Goal: Task Accomplishment & Management: Use online tool/utility

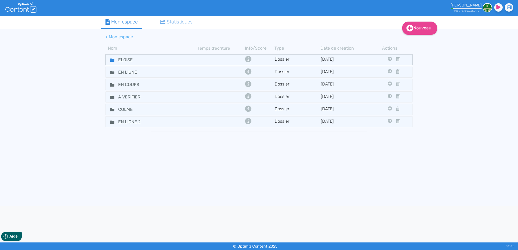
click at [109, 59] on fa-icon at bounding box center [110, 60] width 8 height 8
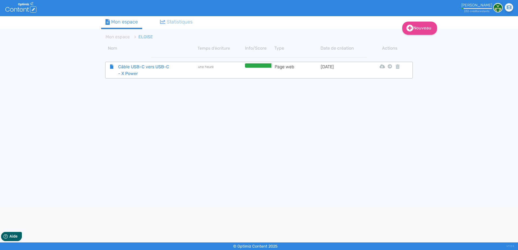
click at [127, 69] on span "Câble USB-C vers USB-C - X Power" at bounding box center [144, 69] width 61 height 13
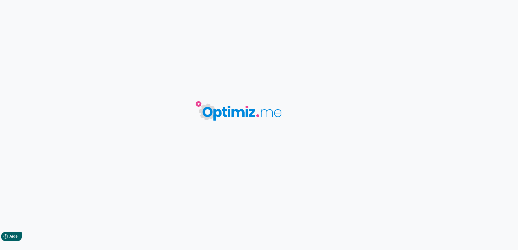
type input "Câble USB-C vers USB-C - X Power"
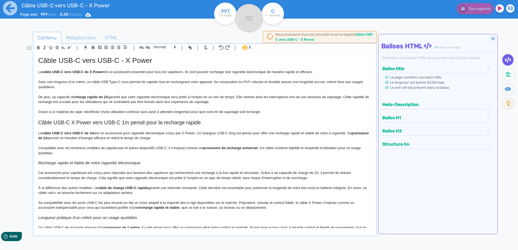
click at [125, 107] on p at bounding box center [204, 107] width 333 height 5
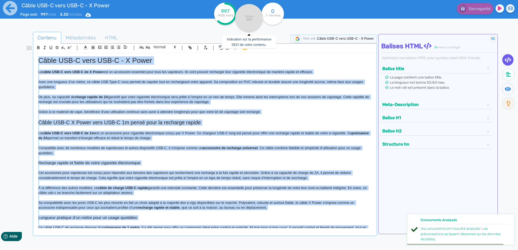
copy div "Lorem IPS-D sita CON-A - E Seddo Ei tempo INC-U labo ETD-M al E Admin ven qu no…"
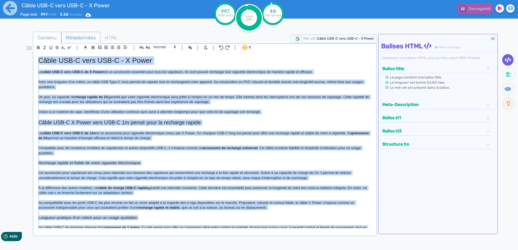
click at [73, 39] on span "Métadonnées" at bounding box center [81, 37] width 39 height 15
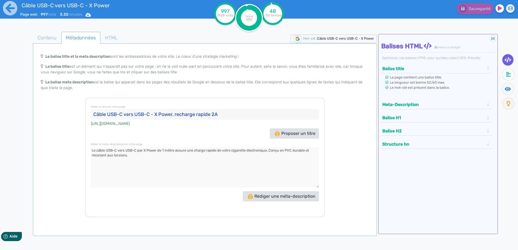
click at [96, 115] on input "Câble USB-C vers USB-C - X Power, recharge rapide 2A" at bounding box center [205, 114] width 228 height 11
click at [163, 165] on textarea at bounding box center [205, 167] width 228 height 40
click at [8, 11] on icon at bounding box center [10, 8] width 15 height 15
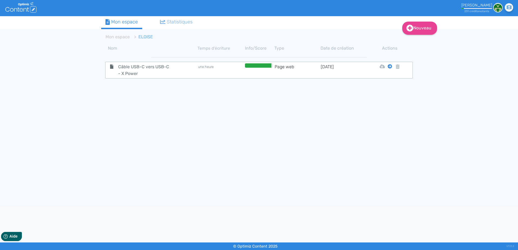
click at [391, 67] on icon at bounding box center [390, 66] width 4 height 4
click at [388, 81] on button "Mon Espace" at bounding box center [387, 80] width 46 height 9
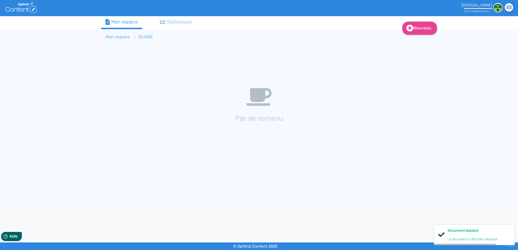
click at [121, 36] on link "Mon espace" at bounding box center [118, 36] width 24 height 5
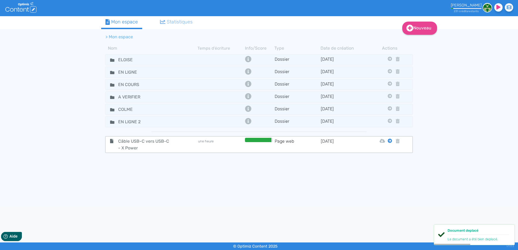
click at [390, 140] on icon at bounding box center [390, 141] width 4 height 4
click at [385, 196] on button "En Ligne 2" at bounding box center [385, 197] width 43 height 9
